Goal: Check status

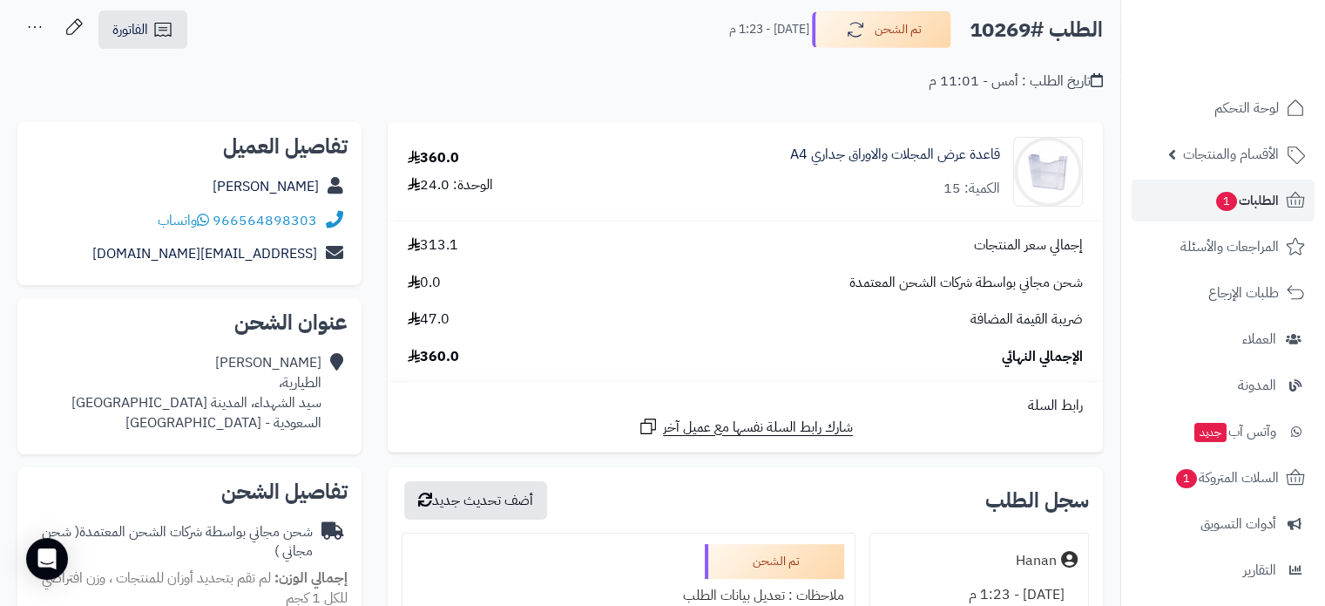
scroll to position [87, 0]
click at [1269, 112] on span "لوحة التحكم" at bounding box center [1247, 108] width 64 height 24
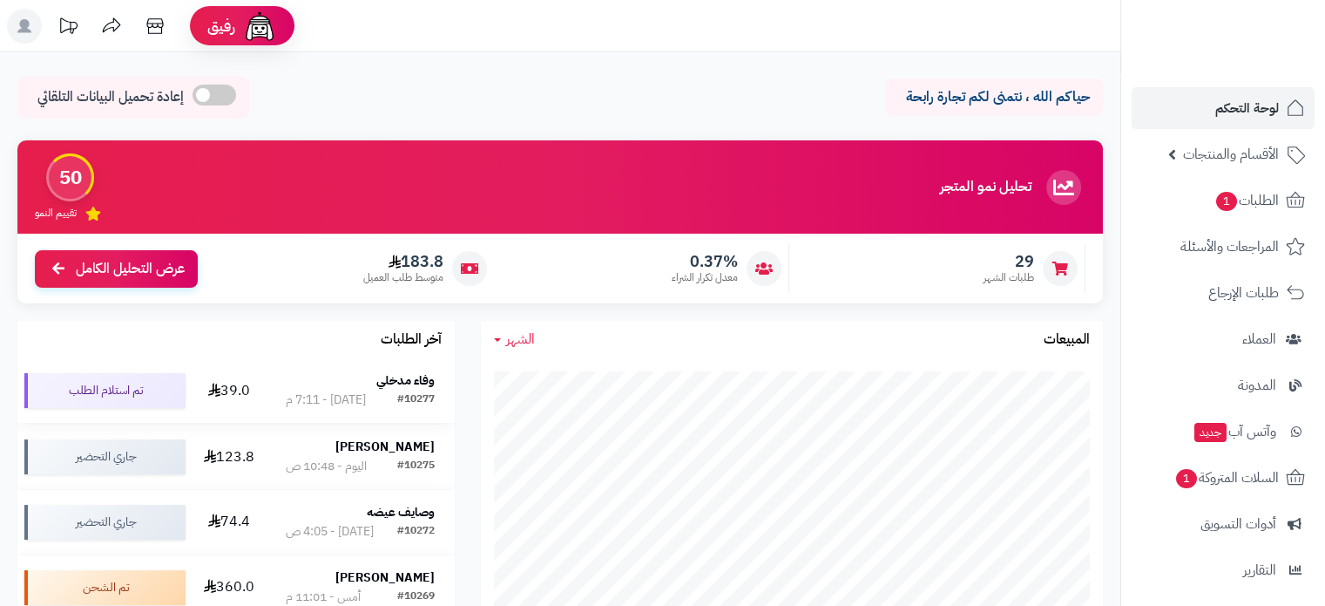
click at [408, 393] on div "#10277" at bounding box center [415, 399] width 37 height 17
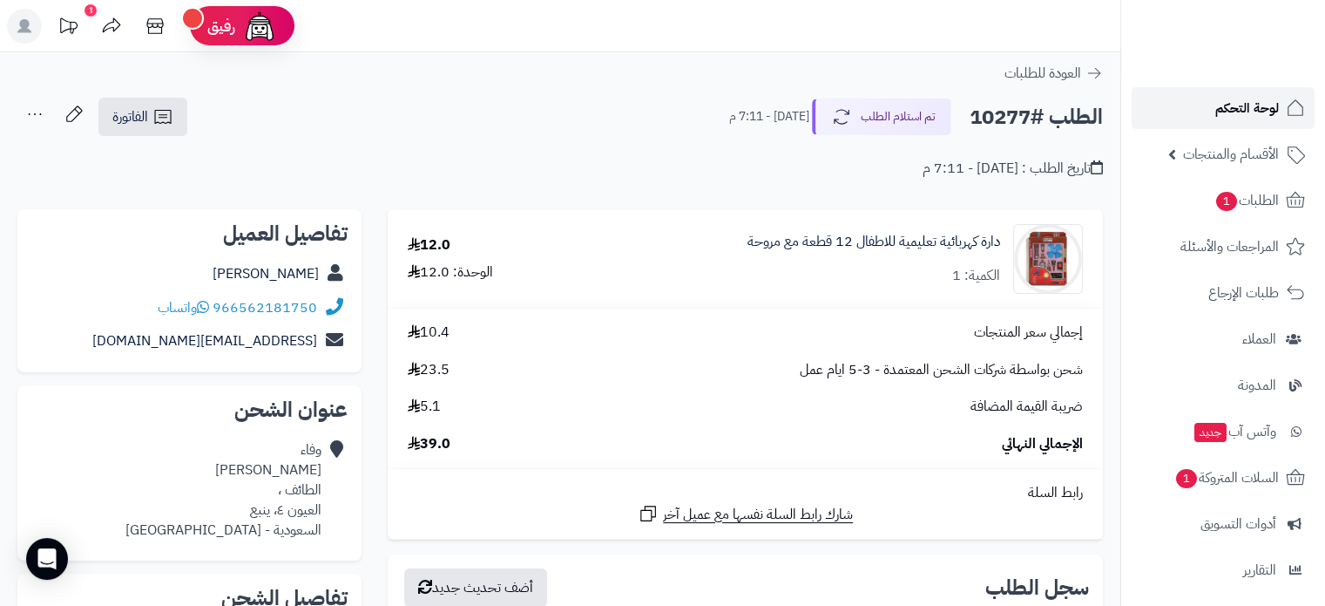
click at [1248, 99] on span "لوحة التحكم" at bounding box center [1247, 108] width 64 height 24
